Goal: Find specific page/section: Find specific page/section

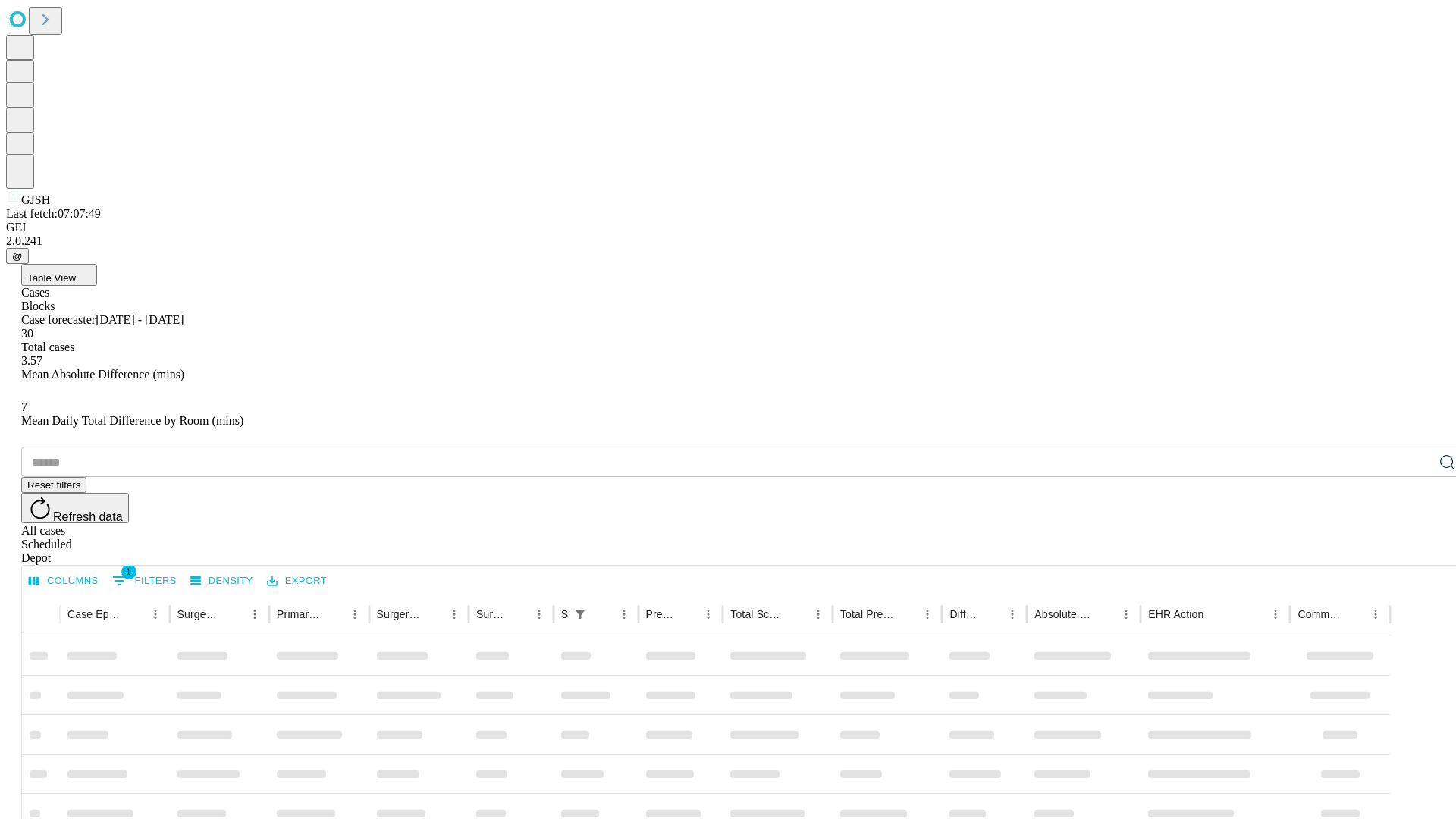
click at [1416, 552] on div "Depot" at bounding box center [743, 558] width 1444 height 13
